Goal: Transaction & Acquisition: Purchase product/service

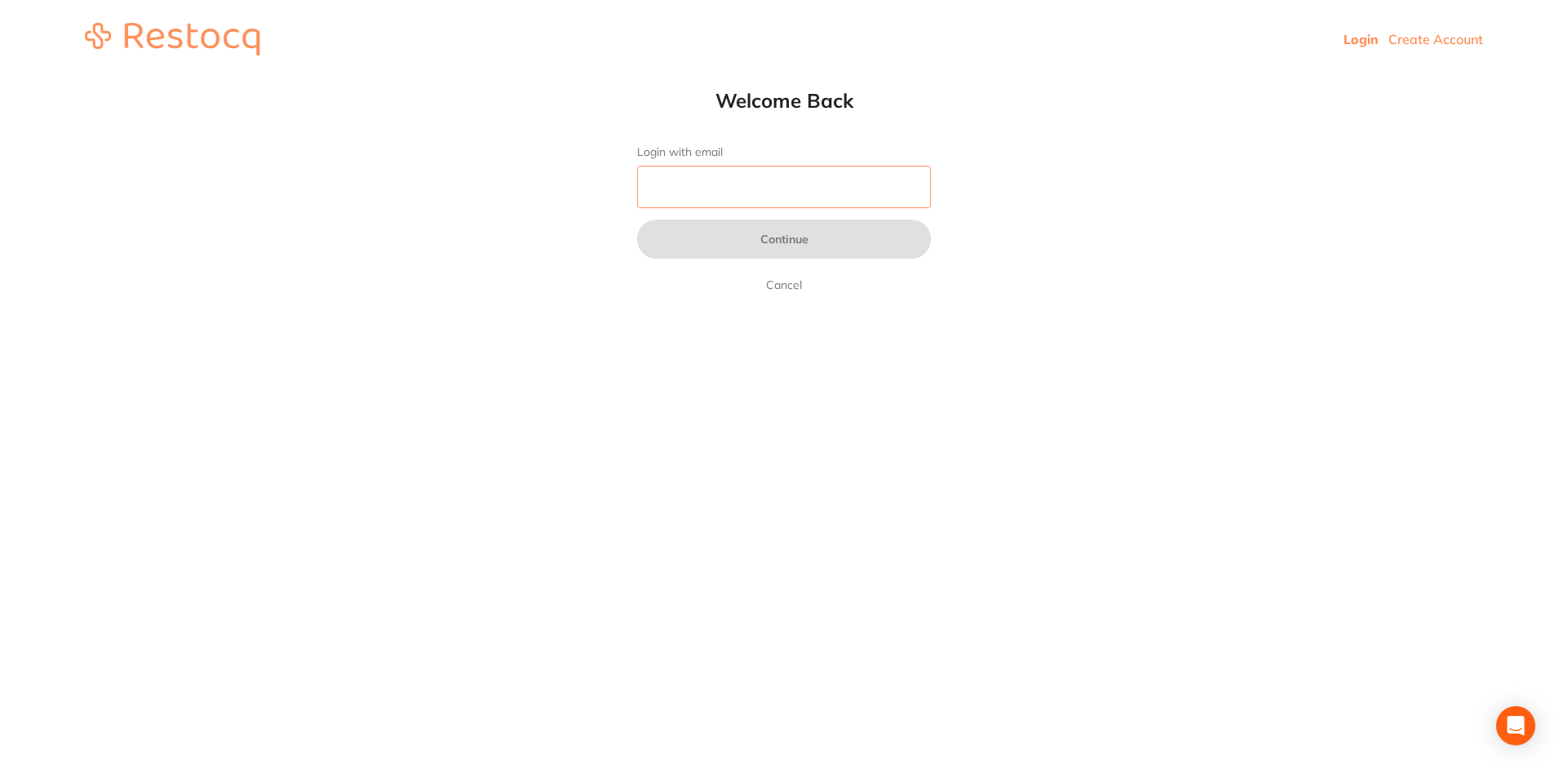
click at [813, 186] on input "Login with email" at bounding box center [784, 187] width 294 height 42
type input "[EMAIL_ADDRESS][DOMAIN_NAME]"
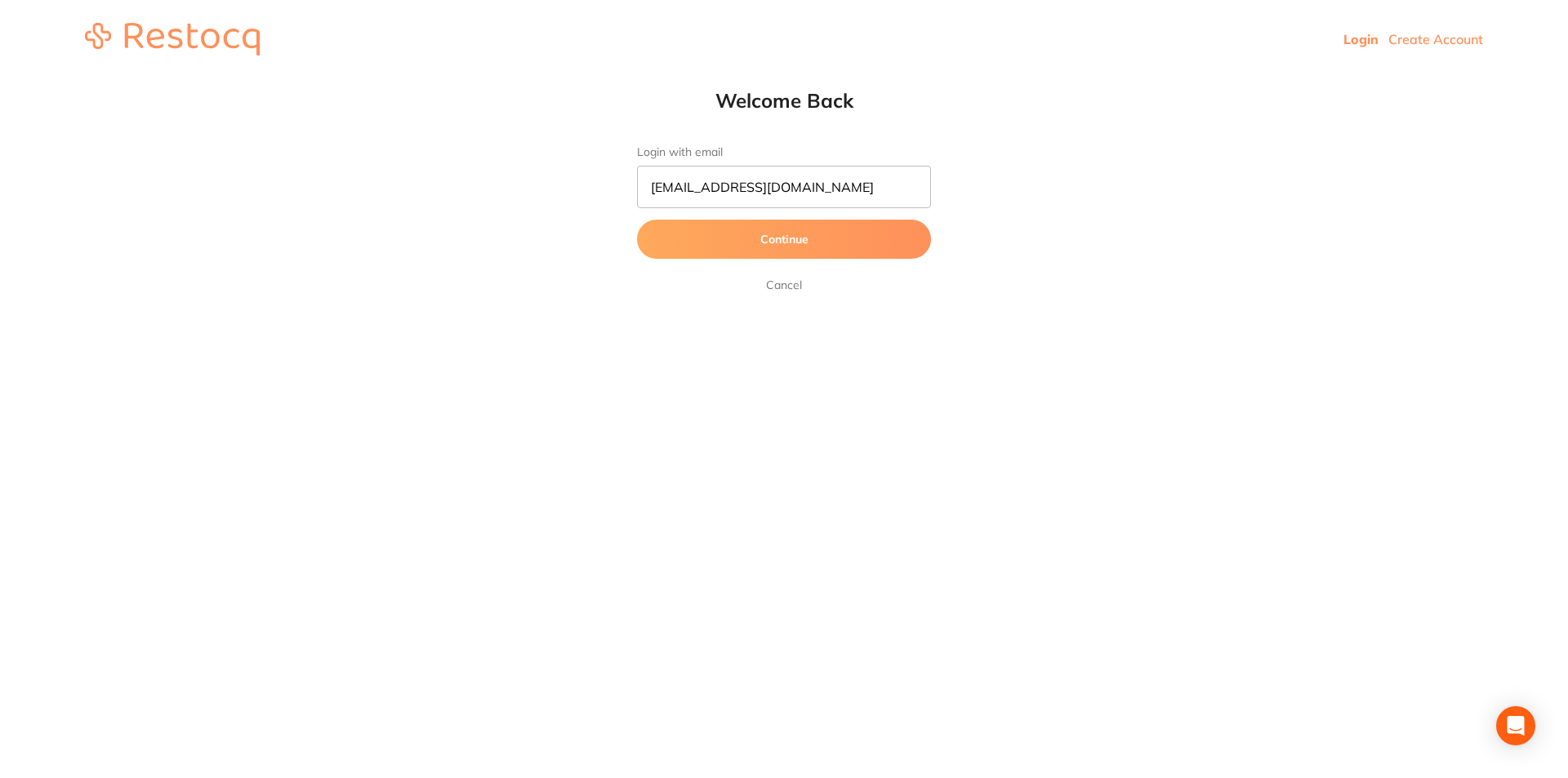
click at [754, 247] on button "Continue" at bounding box center [784, 239] width 294 height 39
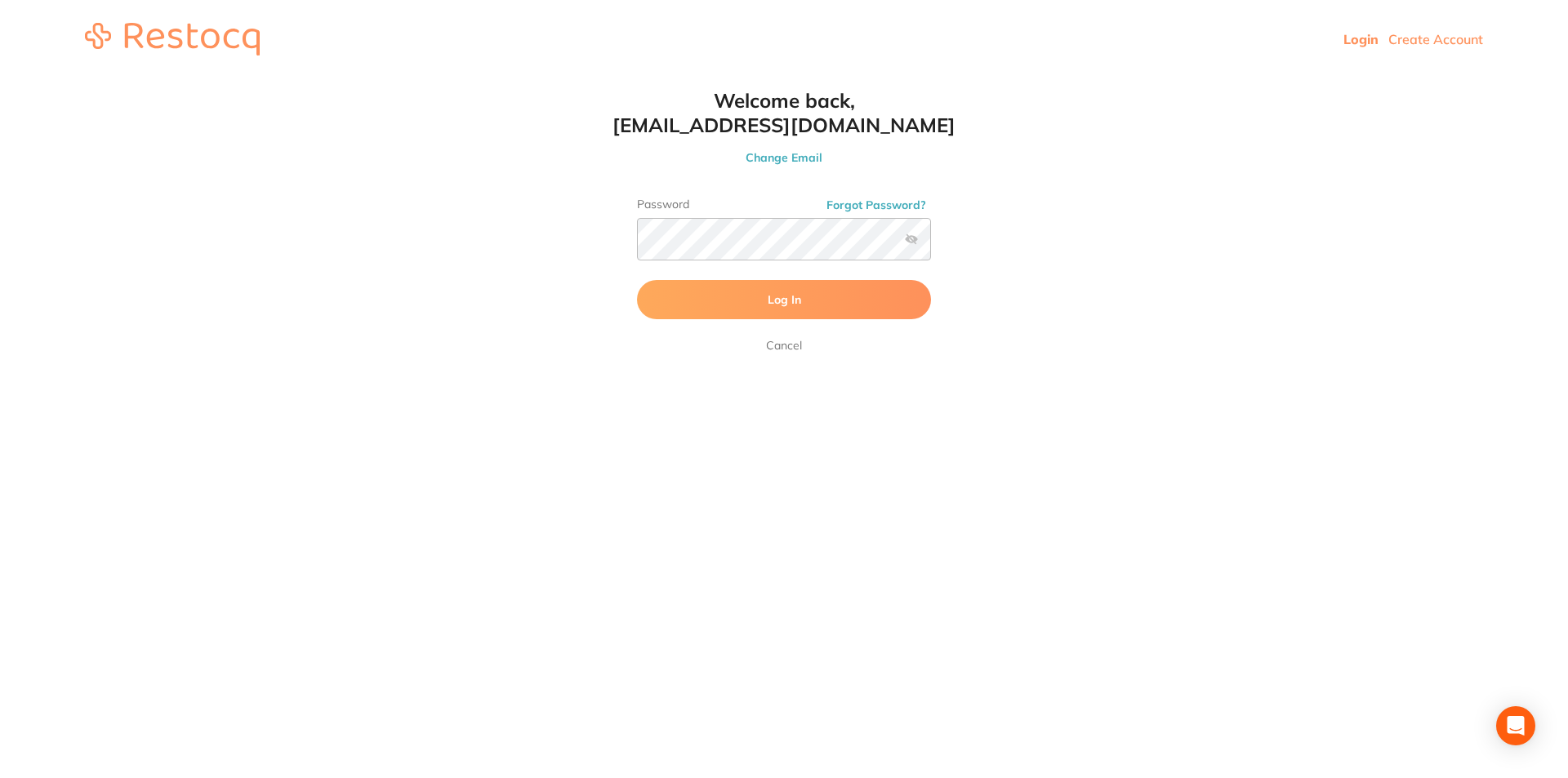
click at [753, 302] on button "Log In" at bounding box center [784, 300] width 294 height 39
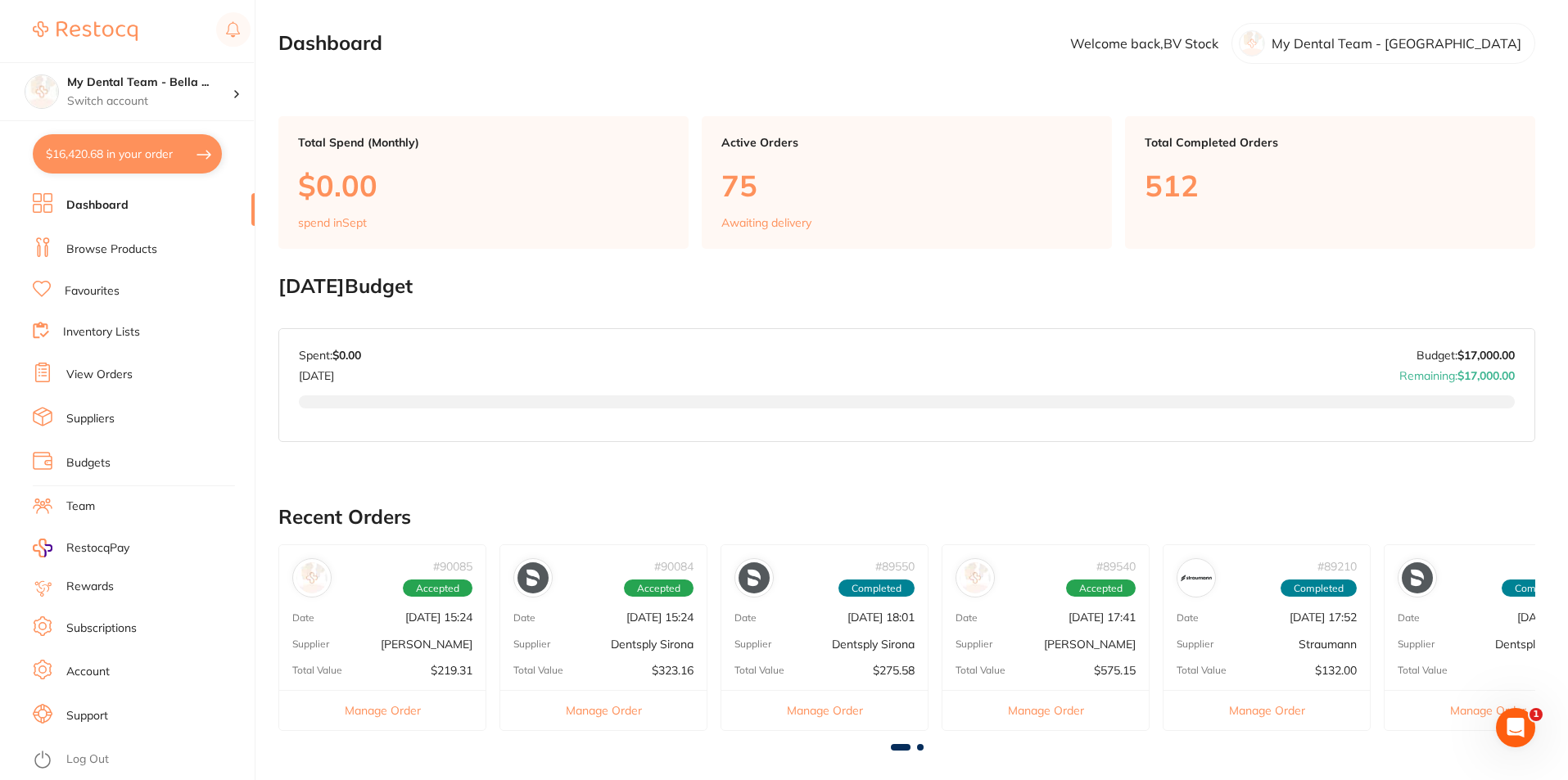
click at [118, 371] on link "View Orders" at bounding box center [99, 374] width 66 height 16
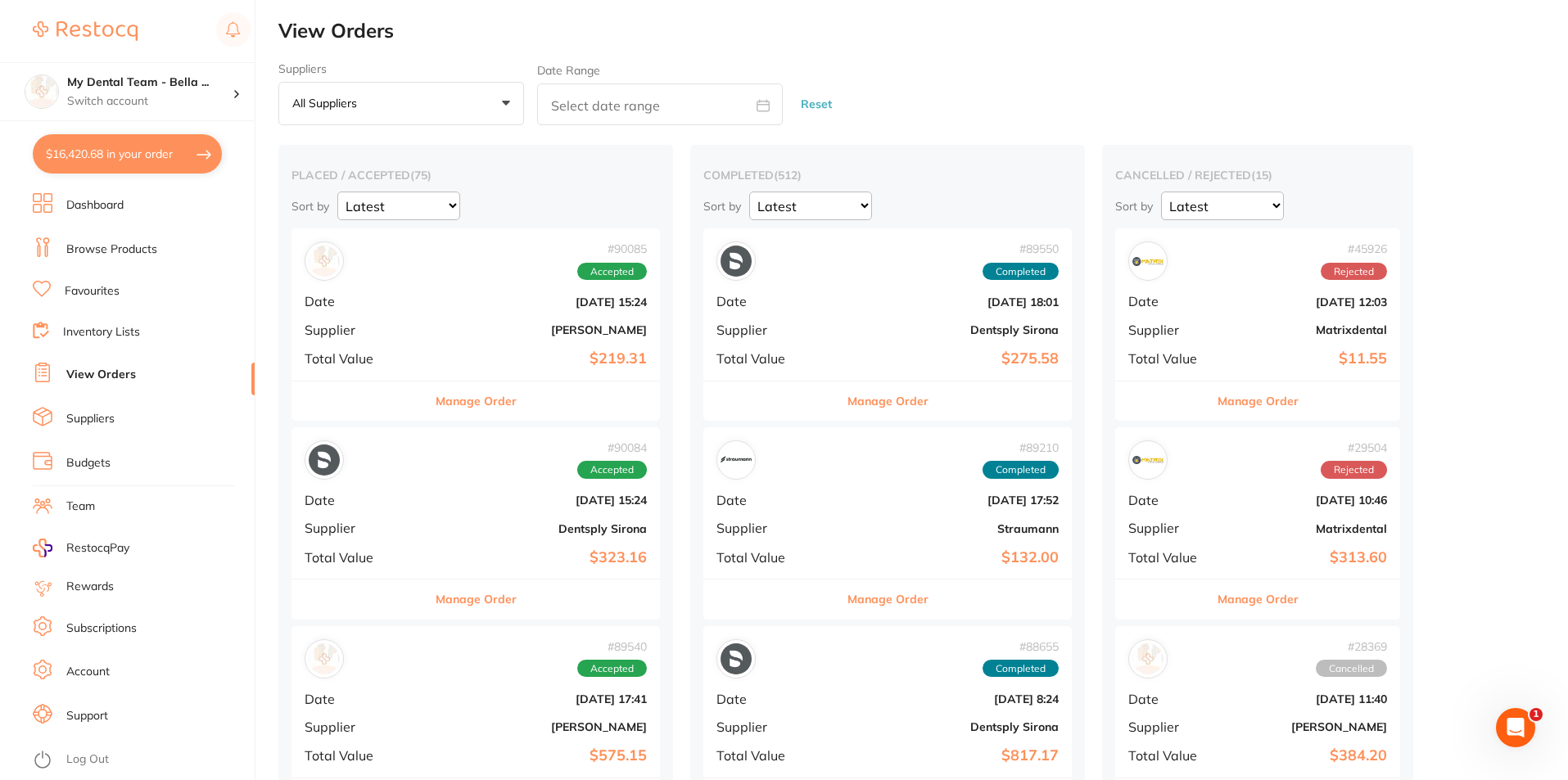
click at [87, 247] on link "Browse Products" at bounding box center [111, 249] width 91 height 16
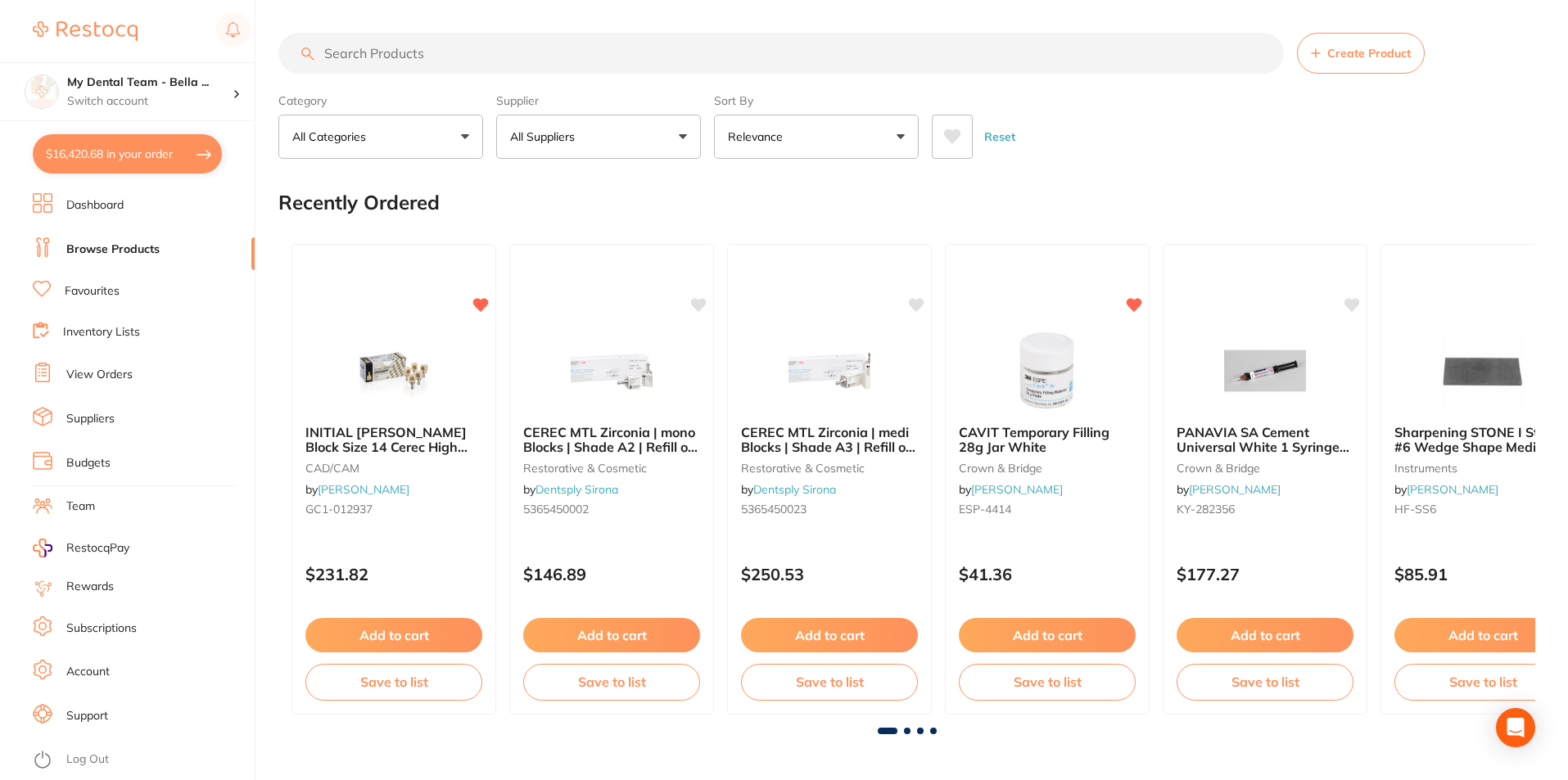
click at [506, 55] on input "search" at bounding box center [781, 53] width 1006 height 41
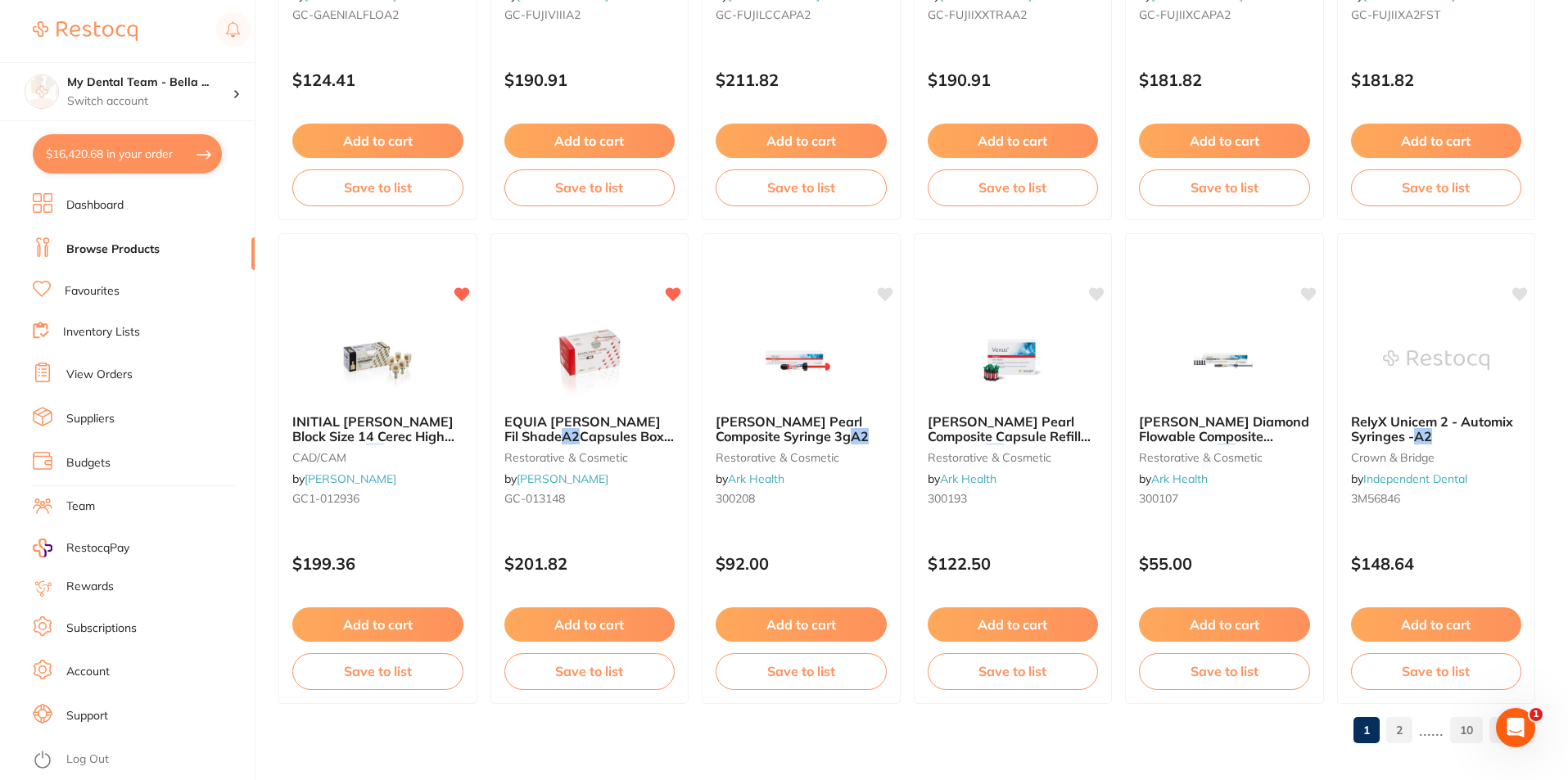
scroll to position [3878, 0]
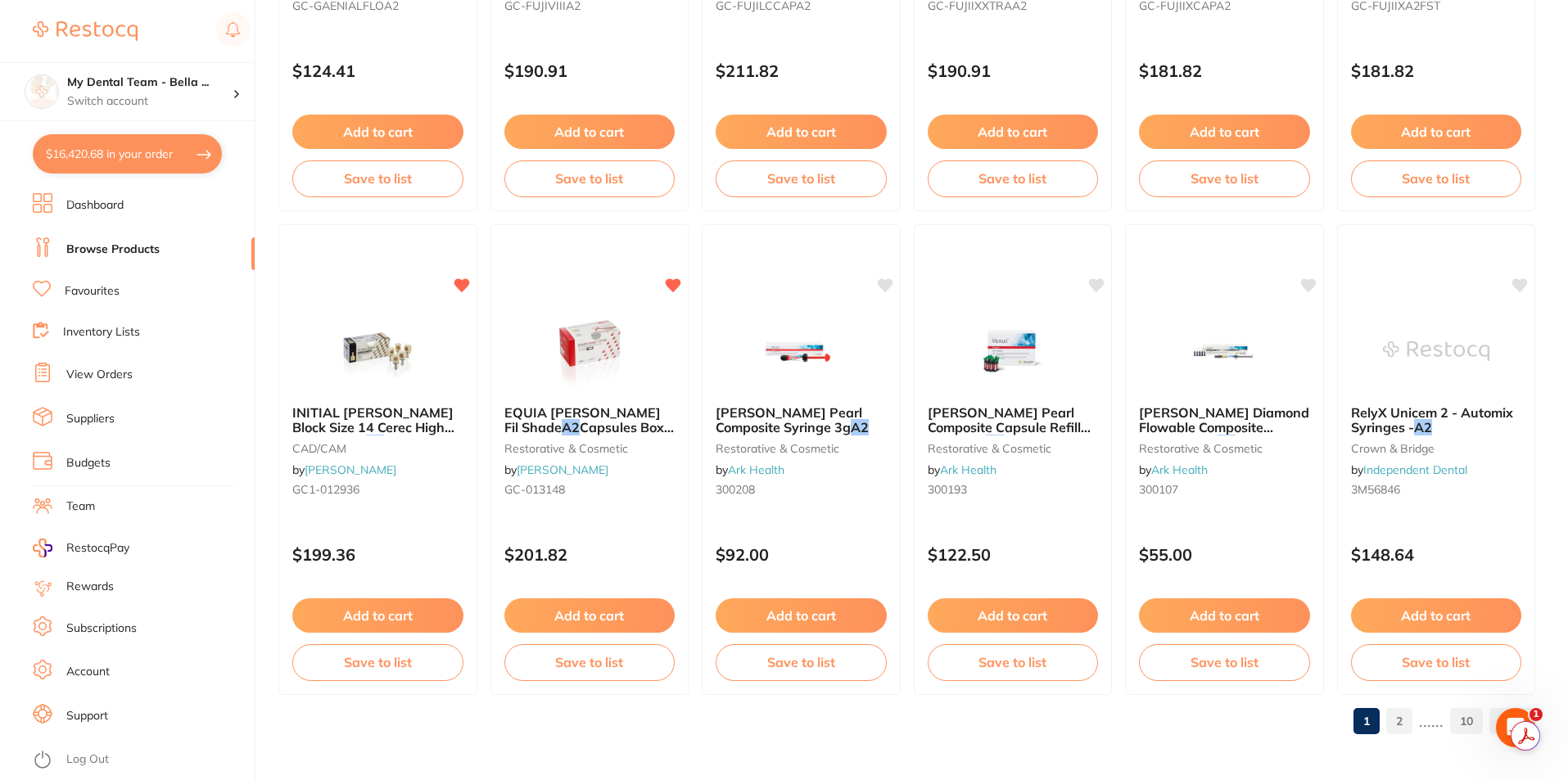
click at [1400, 729] on link "2" at bounding box center [1399, 721] width 26 height 33
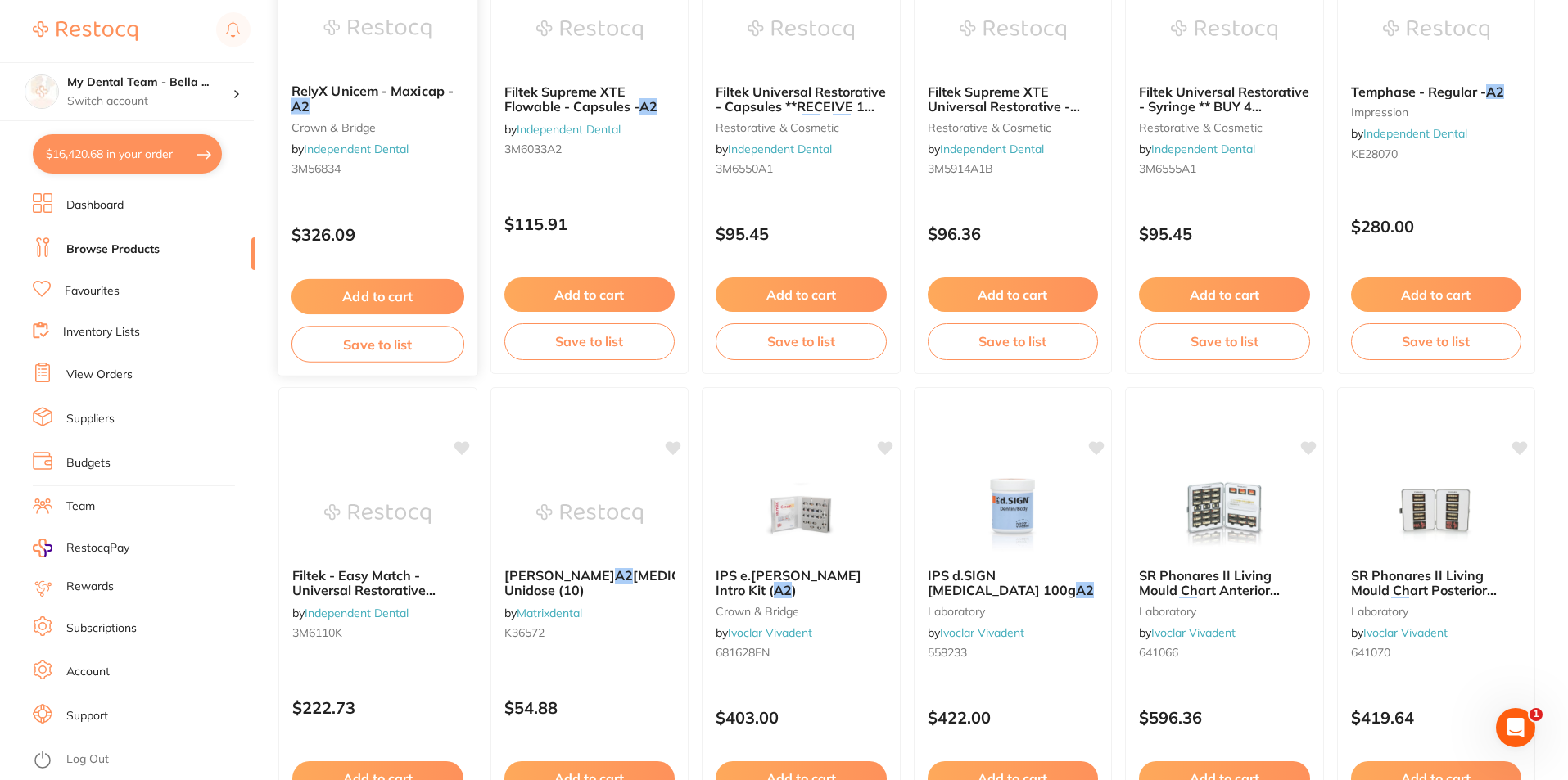
scroll to position [0, 0]
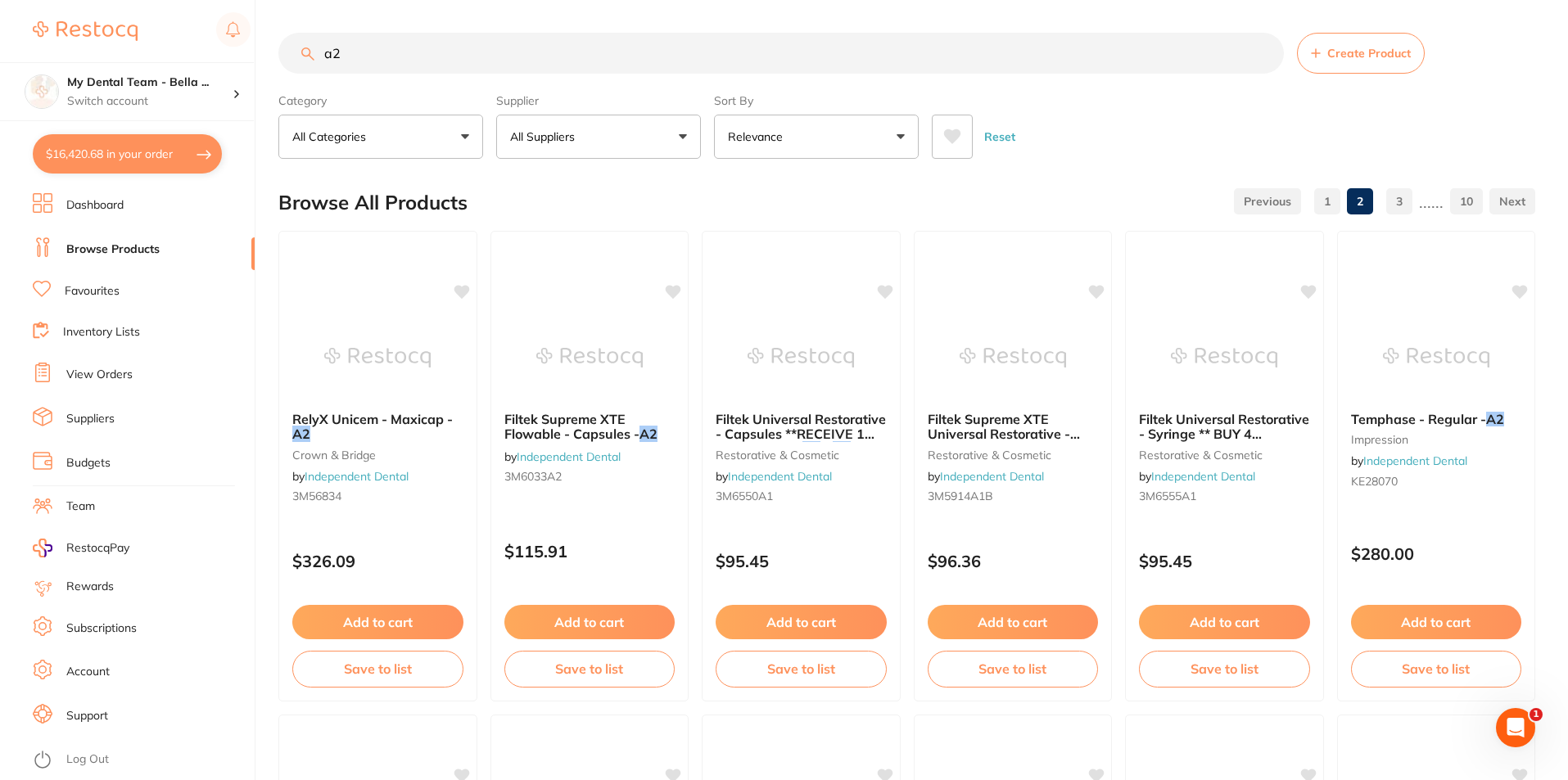
click at [377, 53] on input "a2" at bounding box center [781, 53] width 1006 height 41
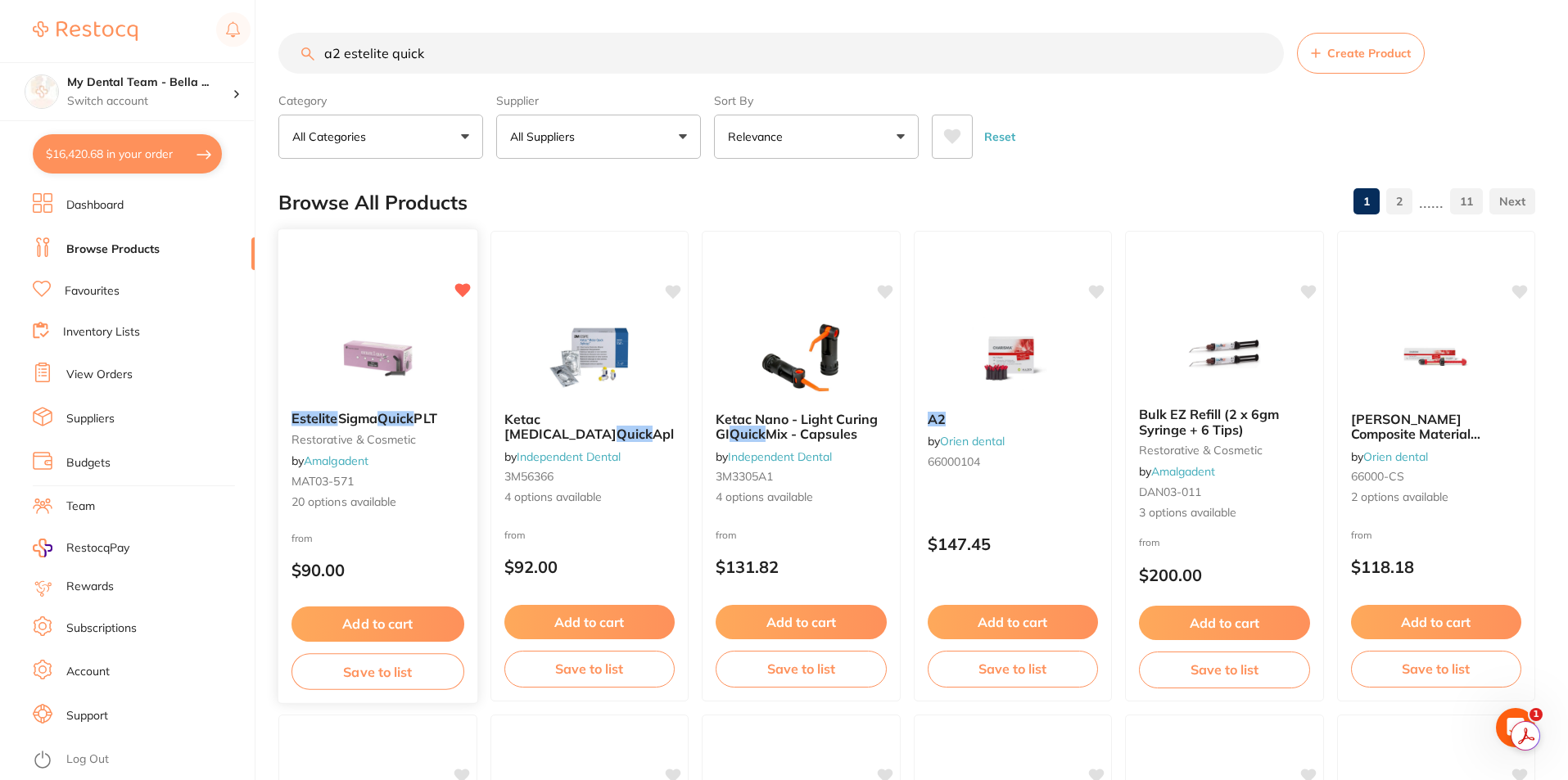
type input "a2 estelite quick"
click at [383, 350] on img at bounding box center [378, 357] width 107 height 83
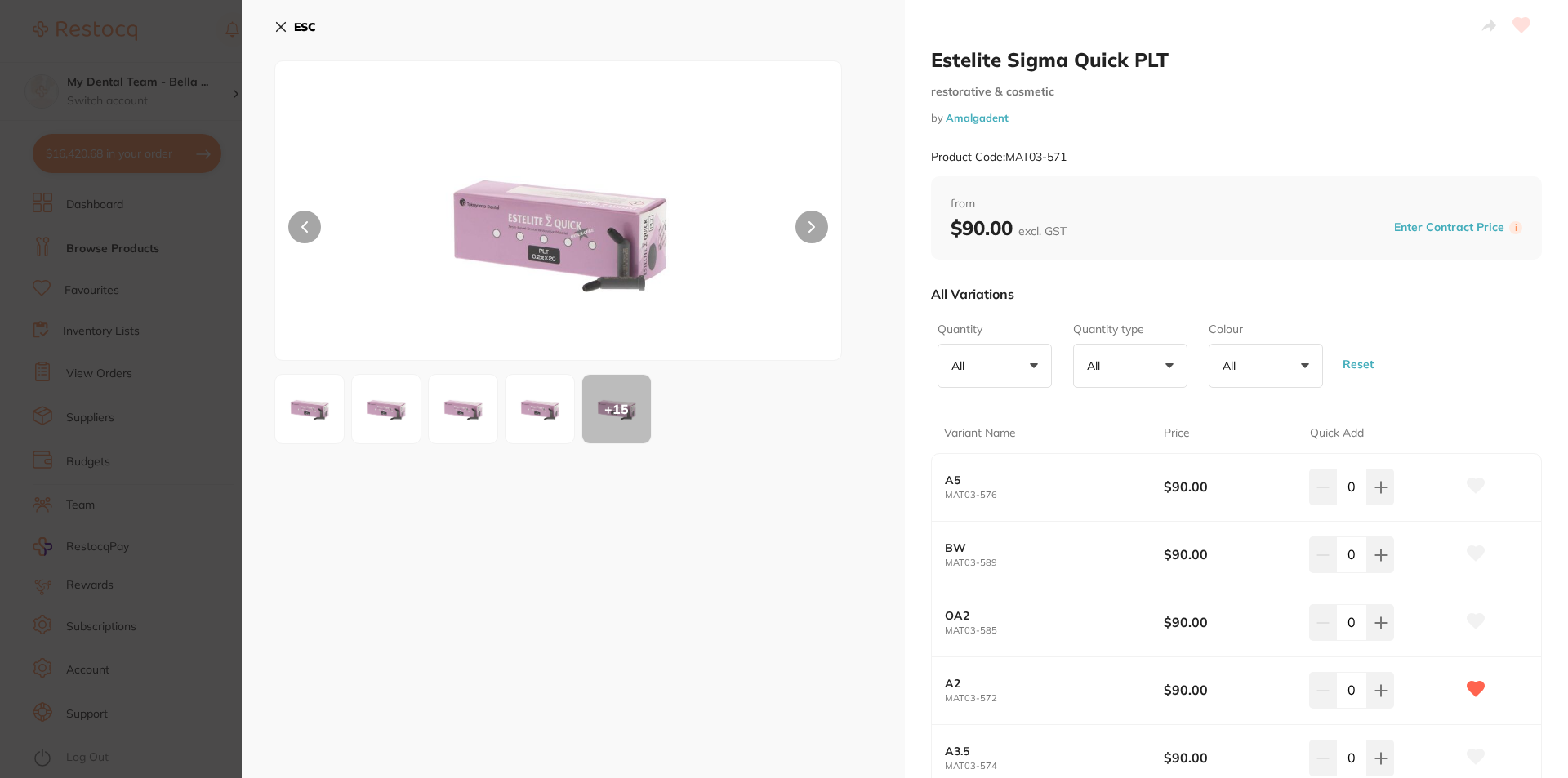
click at [987, 119] on link "Amalgadent" at bounding box center [977, 118] width 63 height 13
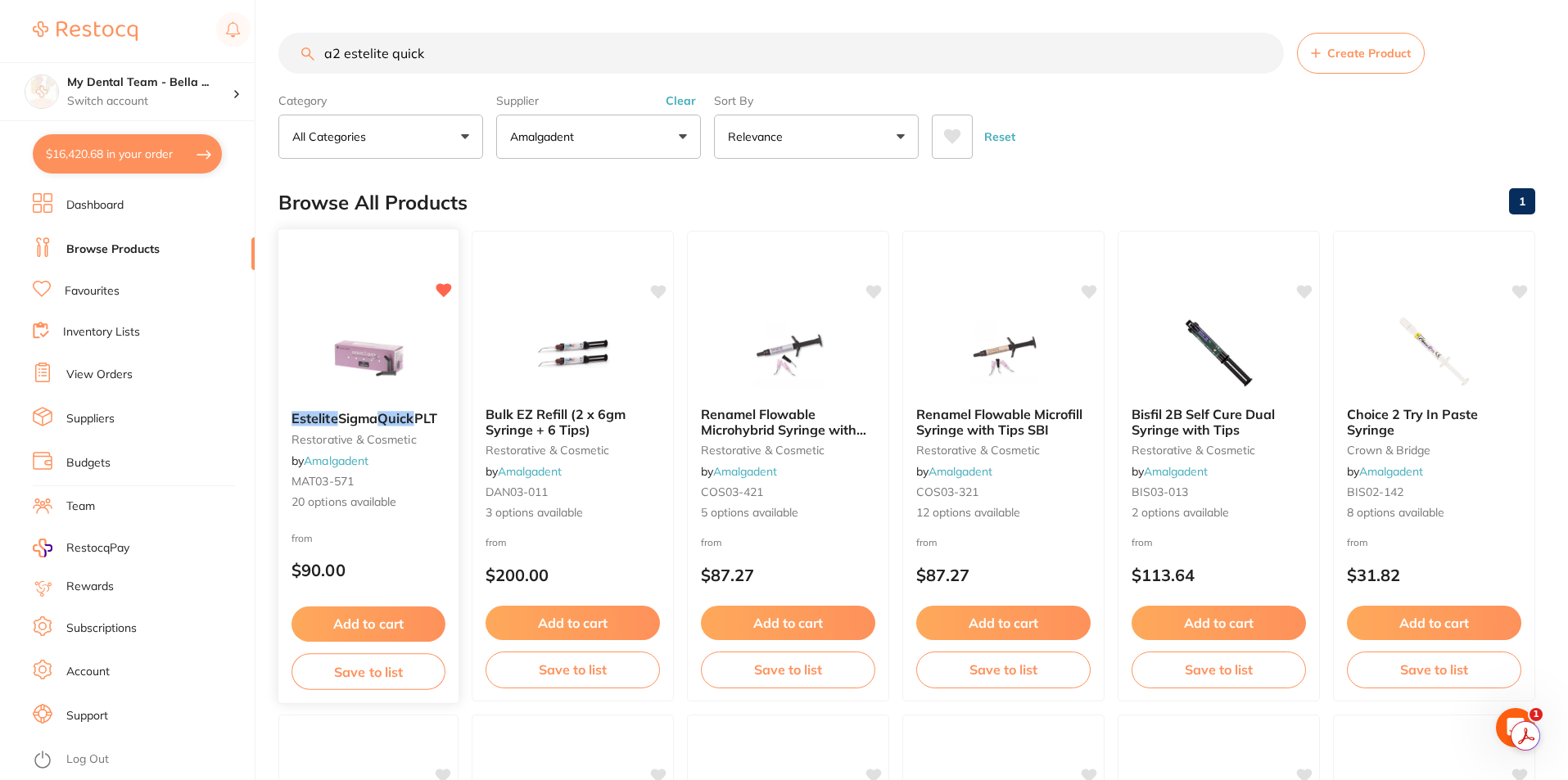
click at [376, 359] on img at bounding box center [368, 357] width 107 height 83
click at [389, 367] on img at bounding box center [368, 357] width 107 height 83
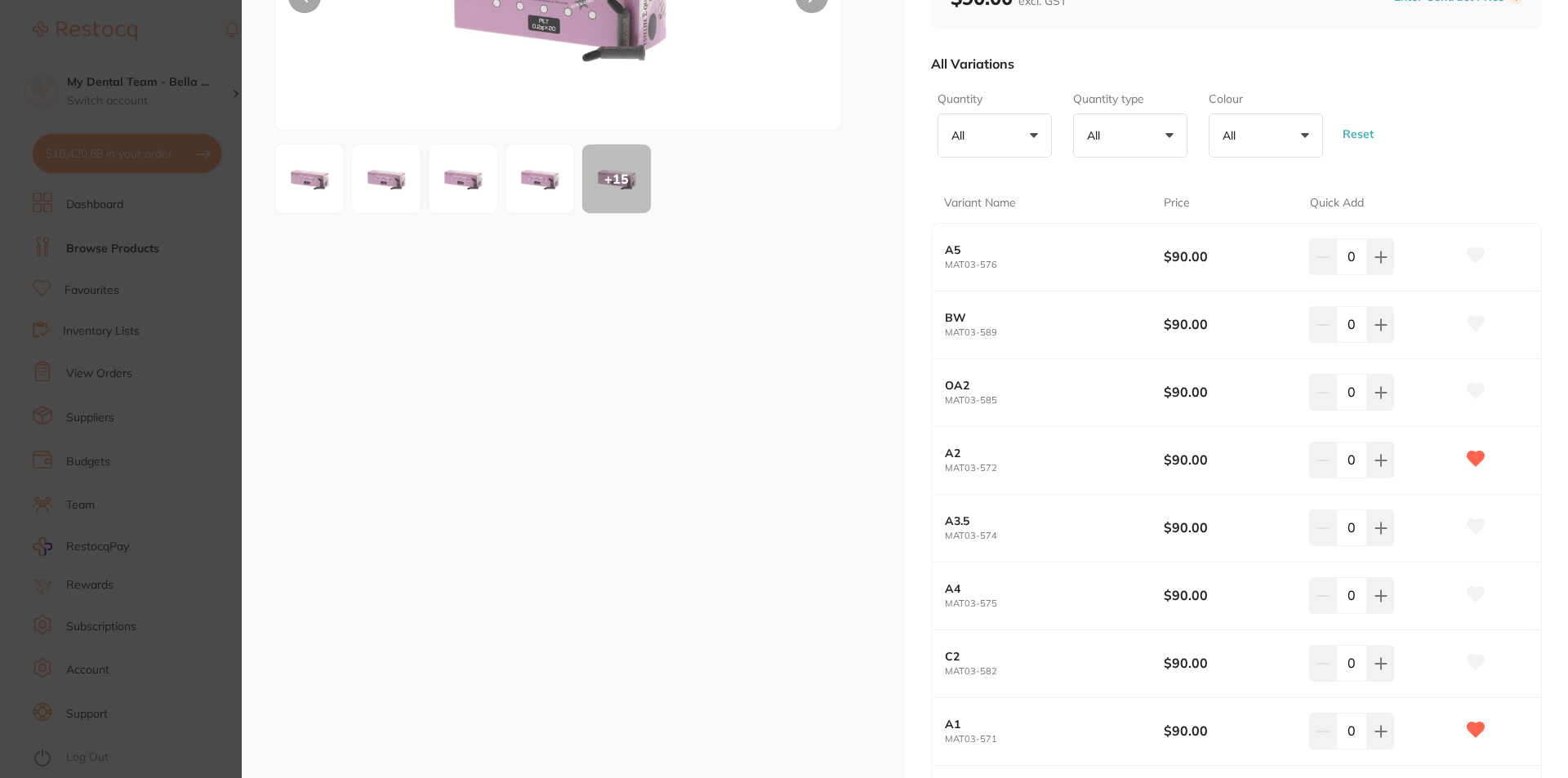
scroll to position [245, 0]
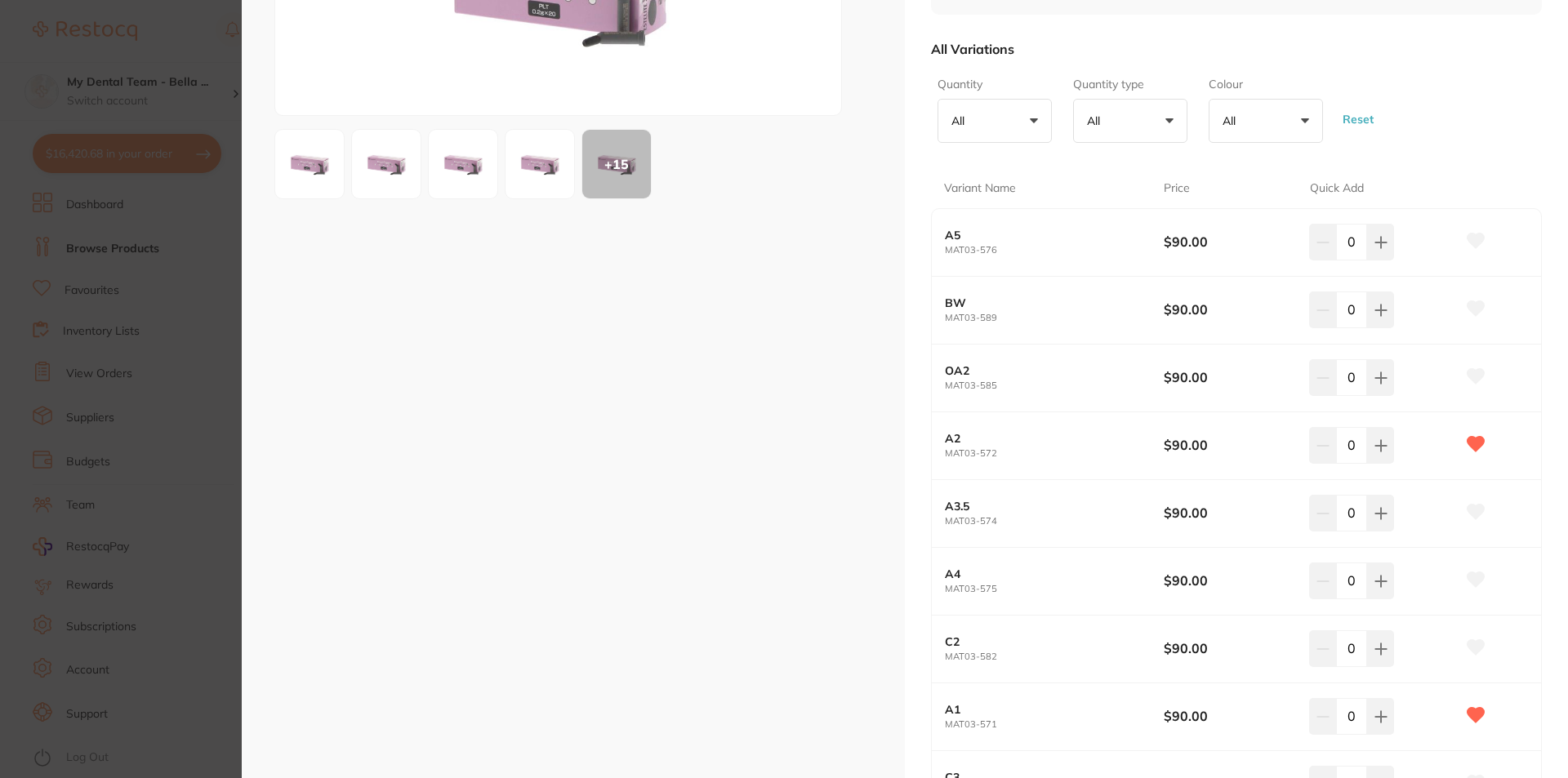
click at [659, 521] on div "ESC + 15" at bounding box center [573, 719] width 663 height 1927
